Goal: Check status: Check status

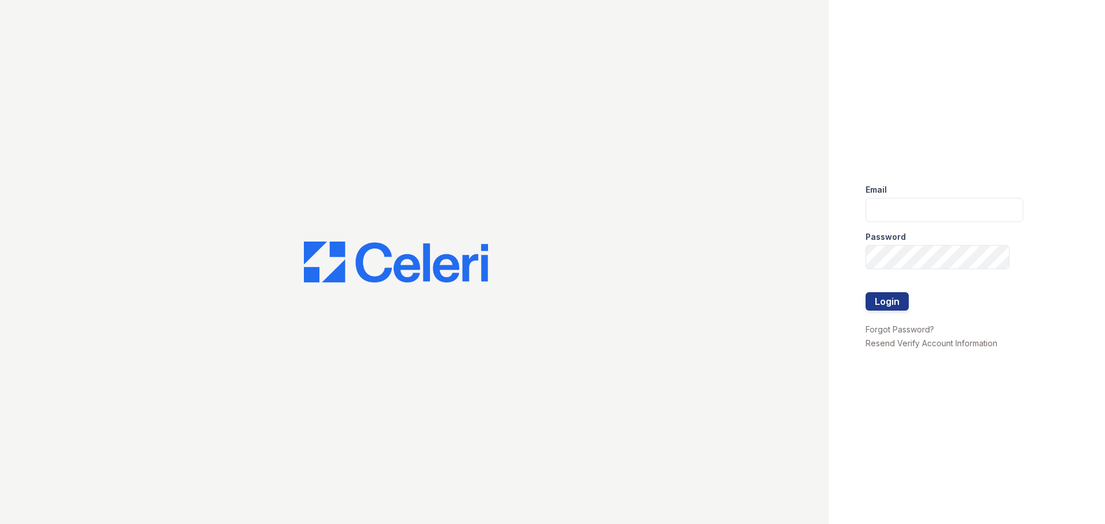
type input "[EMAIL_ADDRESS][DOMAIN_NAME]"
click at [893, 306] on button "Login" at bounding box center [886, 301] width 43 height 18
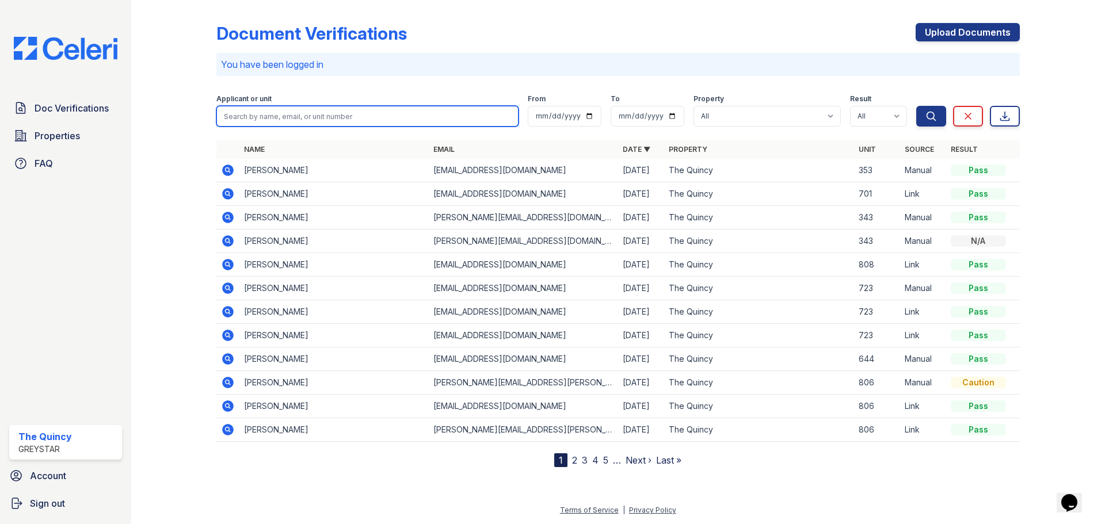
click at [449, 115] on input "search" at bounding box center [367, 116] width 302 height 21
click at [229, 196] on icon at bounding box center [228, 194] width 12 height 12
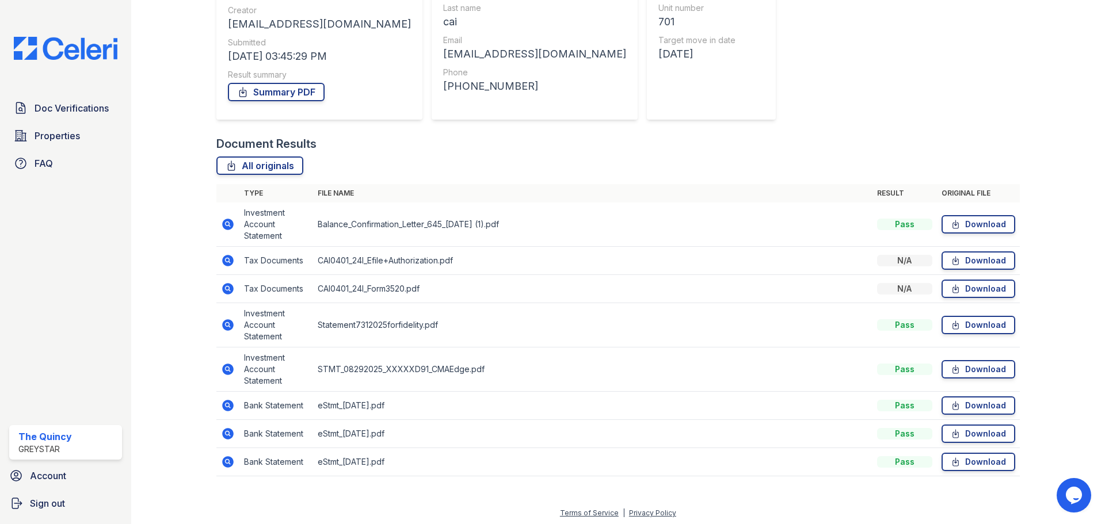
scroll to position [150, 0]
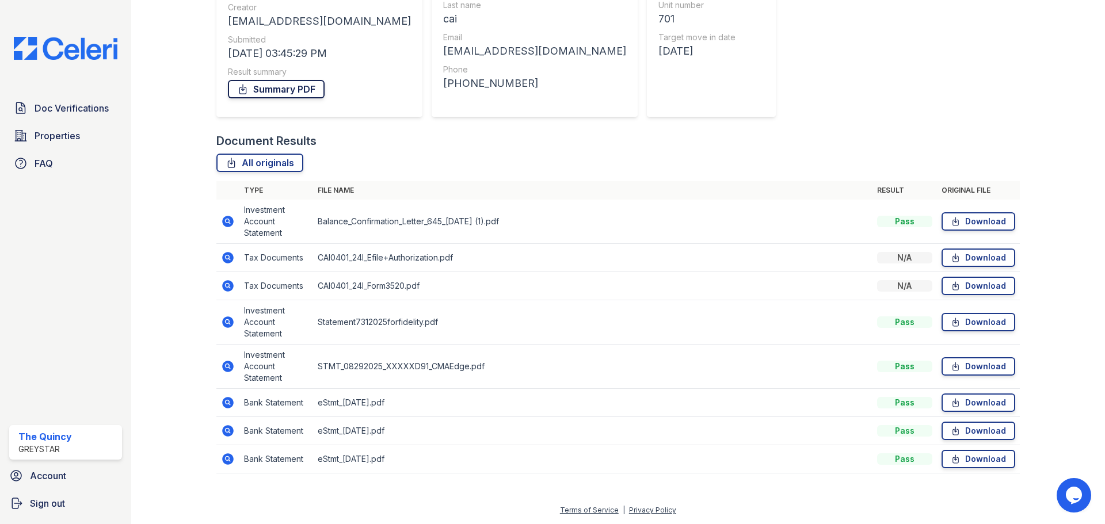
click at [265, 93] on link "Summary PDF" at bounding box center [276, 89] width 97 height 18
click at [224, 222] on icon at bounding box center [228, 222] width 12 height 12
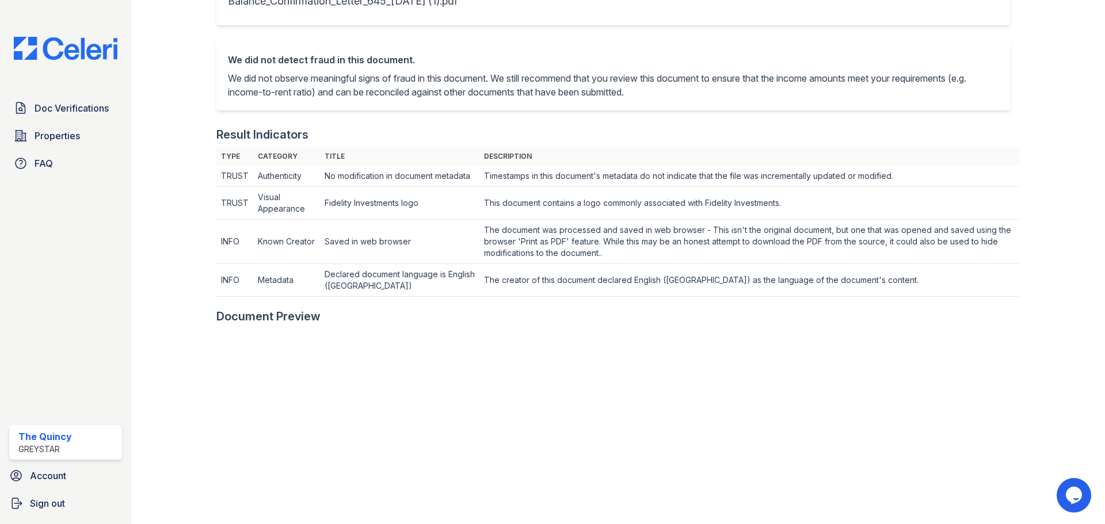
scroll to position [518, 0]
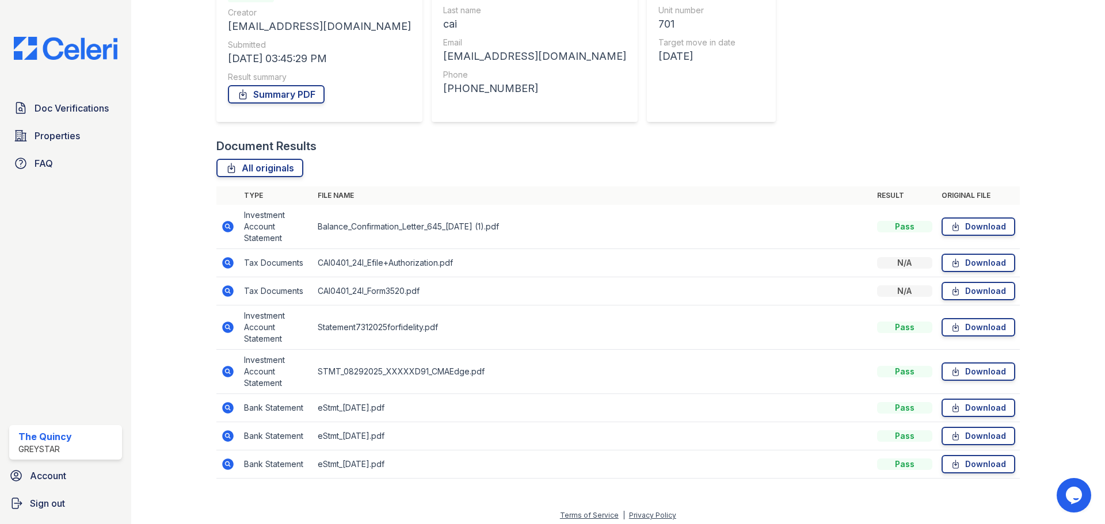
scroll to position [150, 0]
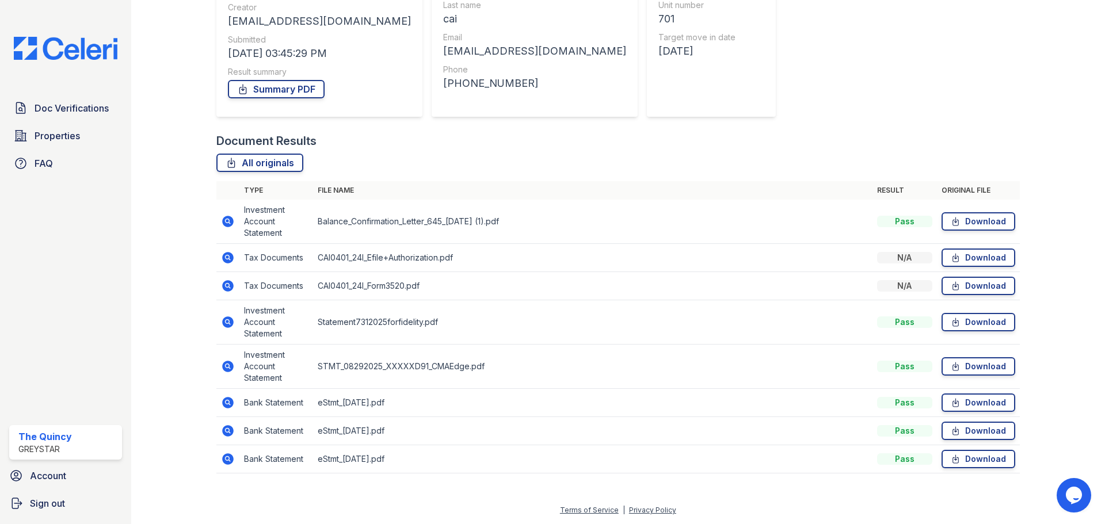
click at [230, 320] on icon at bounding box center [228, 322] width 12 height 12
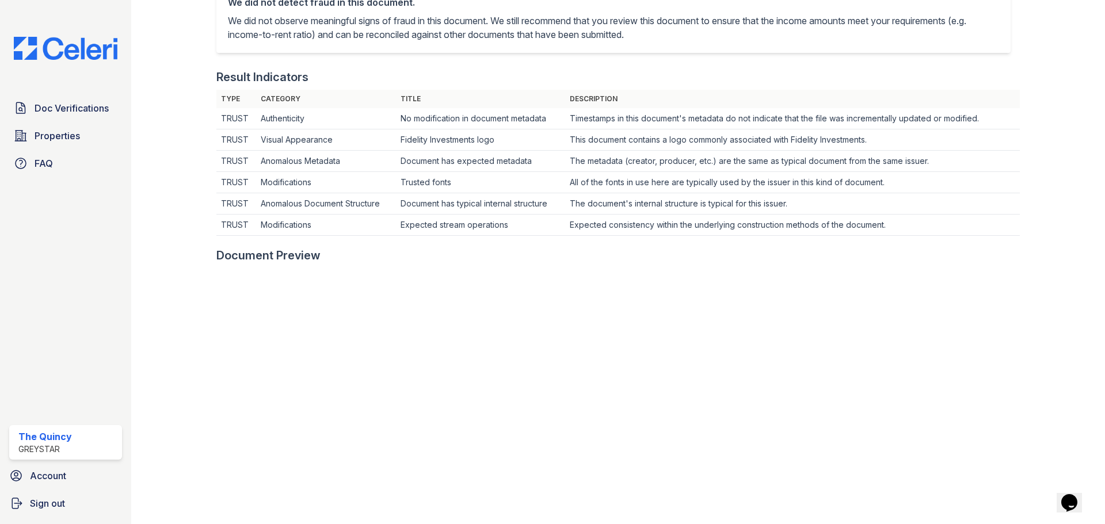
scroll to position [460, 0]
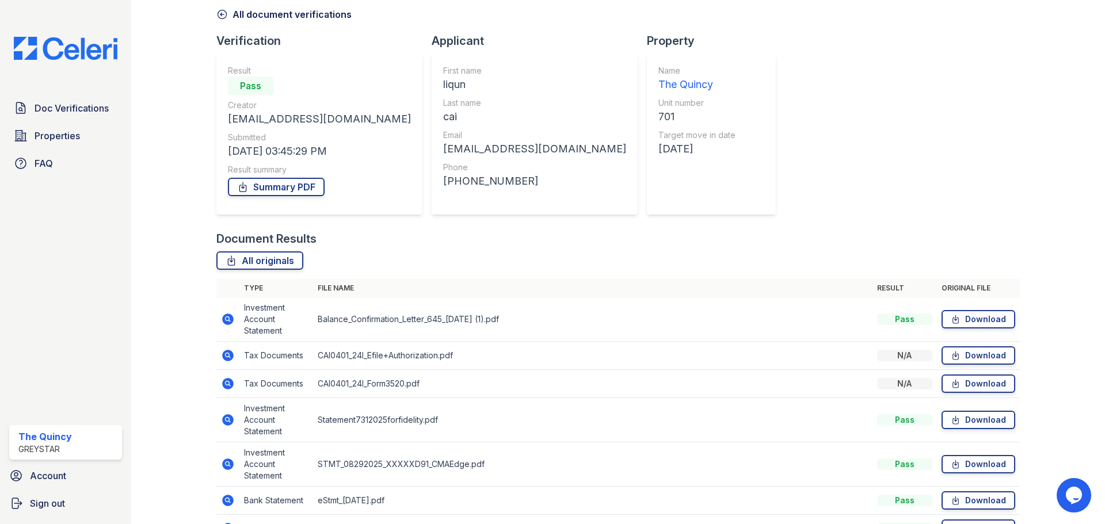
scroll to position [150, 0]
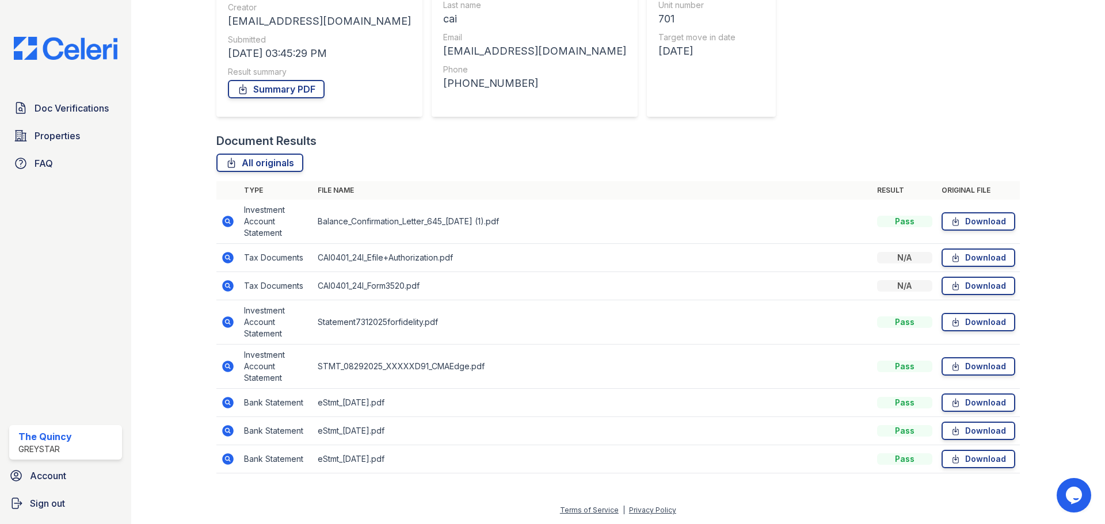
click at [227, 366] on icon at bounding box center [227, 365] width 3 height 3
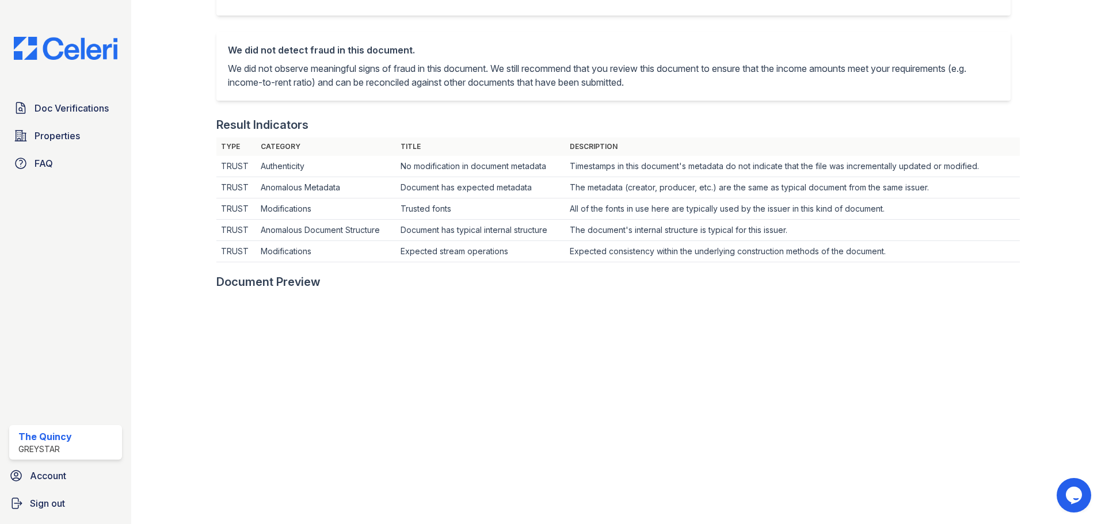
scroll to position [403, 0]
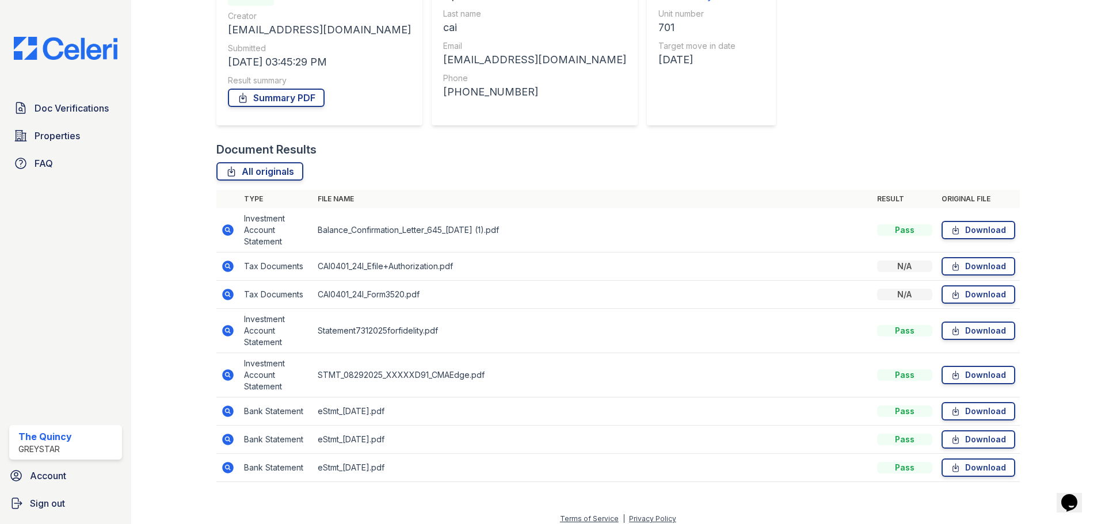
scroll to position [150, 0]
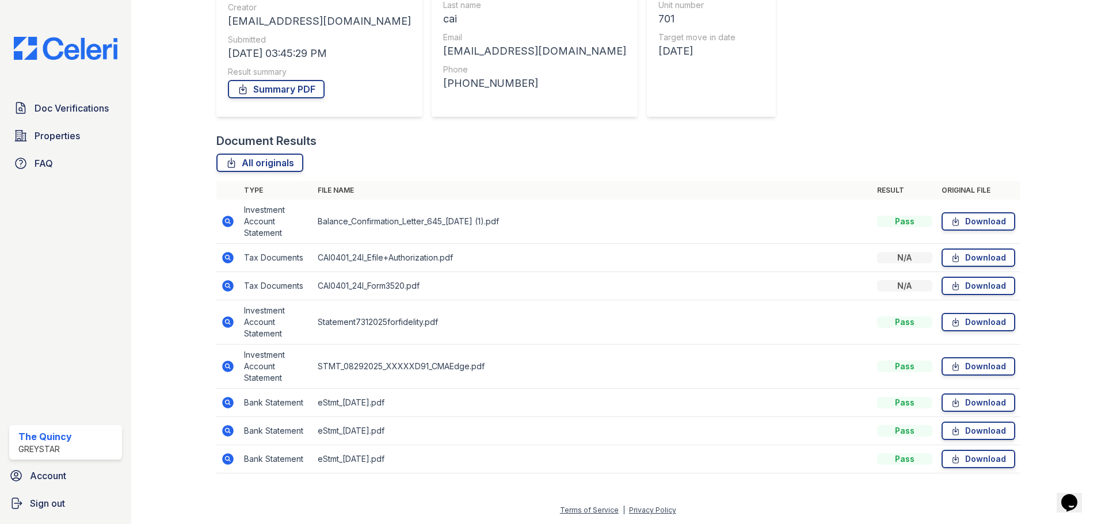
click at [228, 404] on icon at bounding box center [228, 403] width 14 height 14
click at [229, 433] on icon at bounding box center [228, 431] width 14 height 14
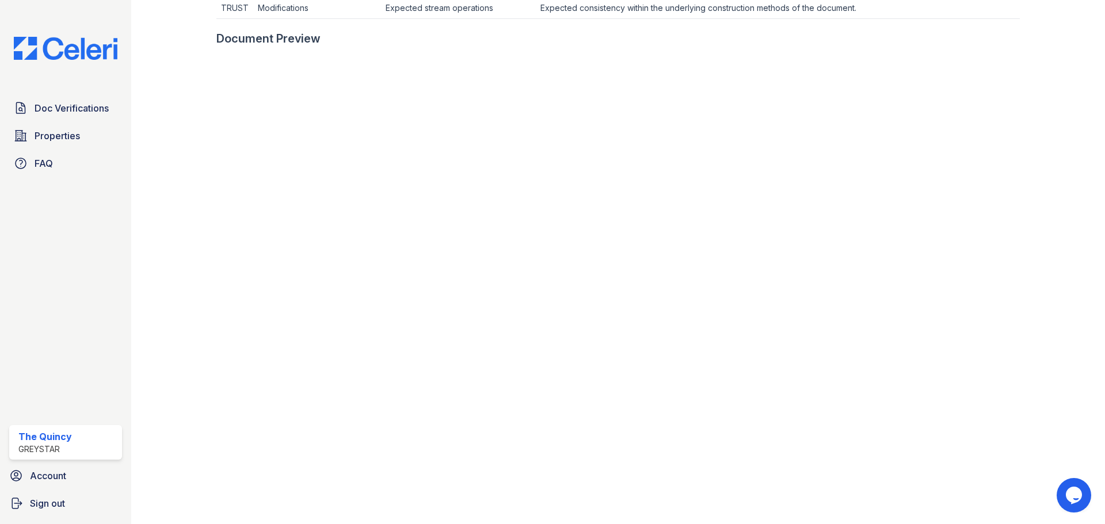
scroll to position [518, 0]
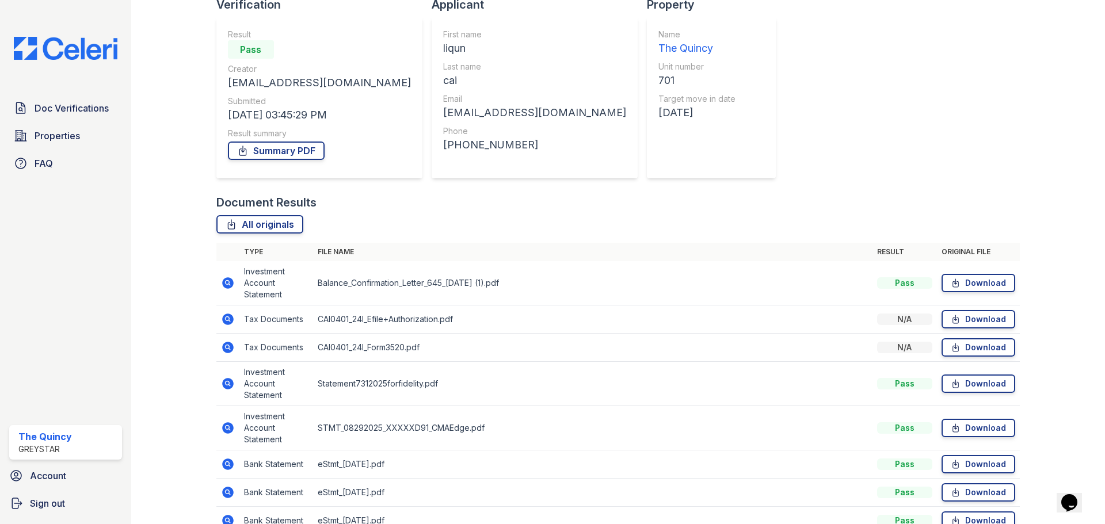
scroll to position [150, 0]
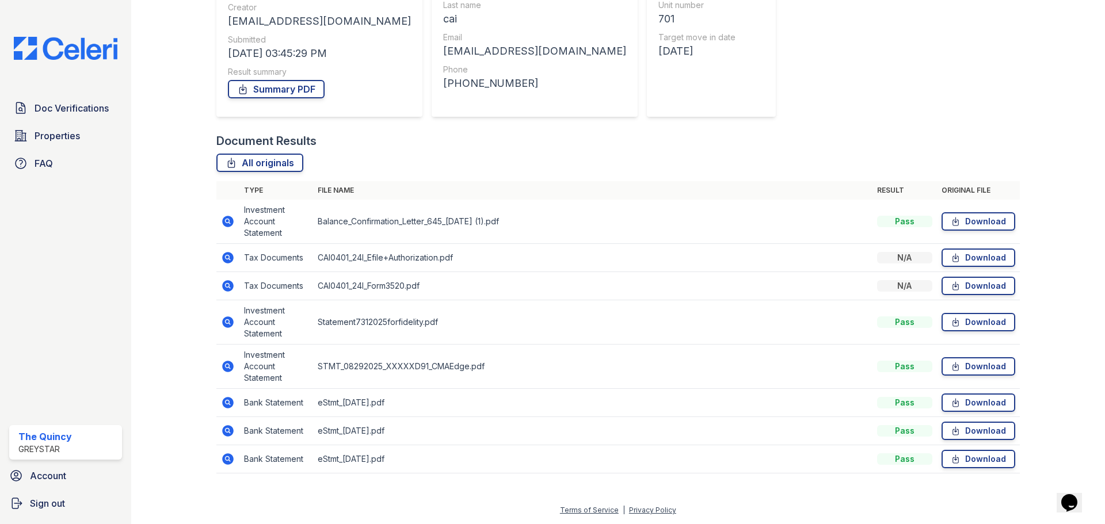
click at [227, 462] on icon at bounding box center [228, 459] width 12 height 12
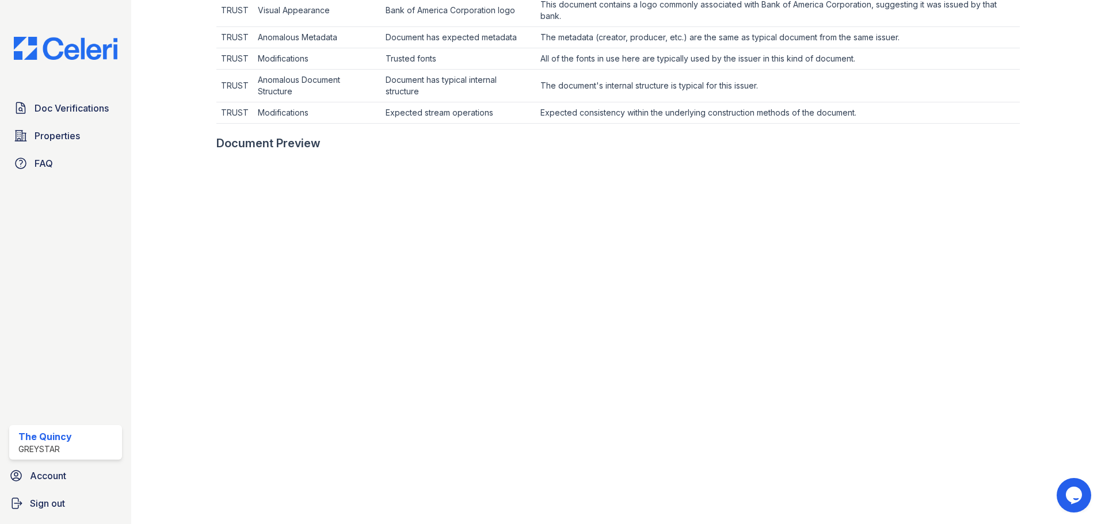
scroll to position [403, 0]
